Goal: Use online tool/utility: Use online tool/utility

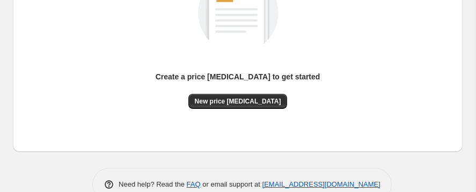
scroll to position [128, 0]
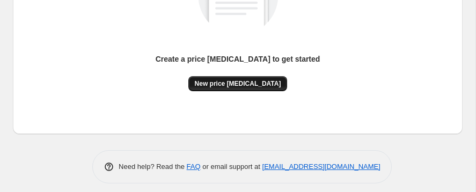
click at [240, 88] on span "New price change job" at bounding box center [238, 83] width 86 height 9
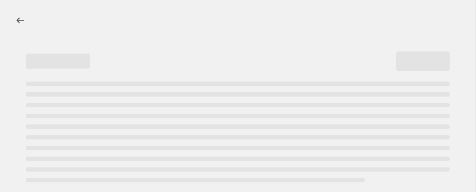
scroll to position [28, 0]
select select "percentage"
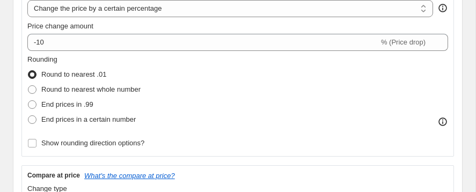
scroll to position [0, 0]
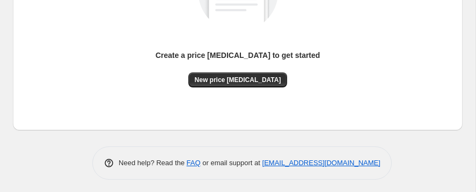
scroll to position [132, 0]
